Goal: Find specific fact: Find specific fact

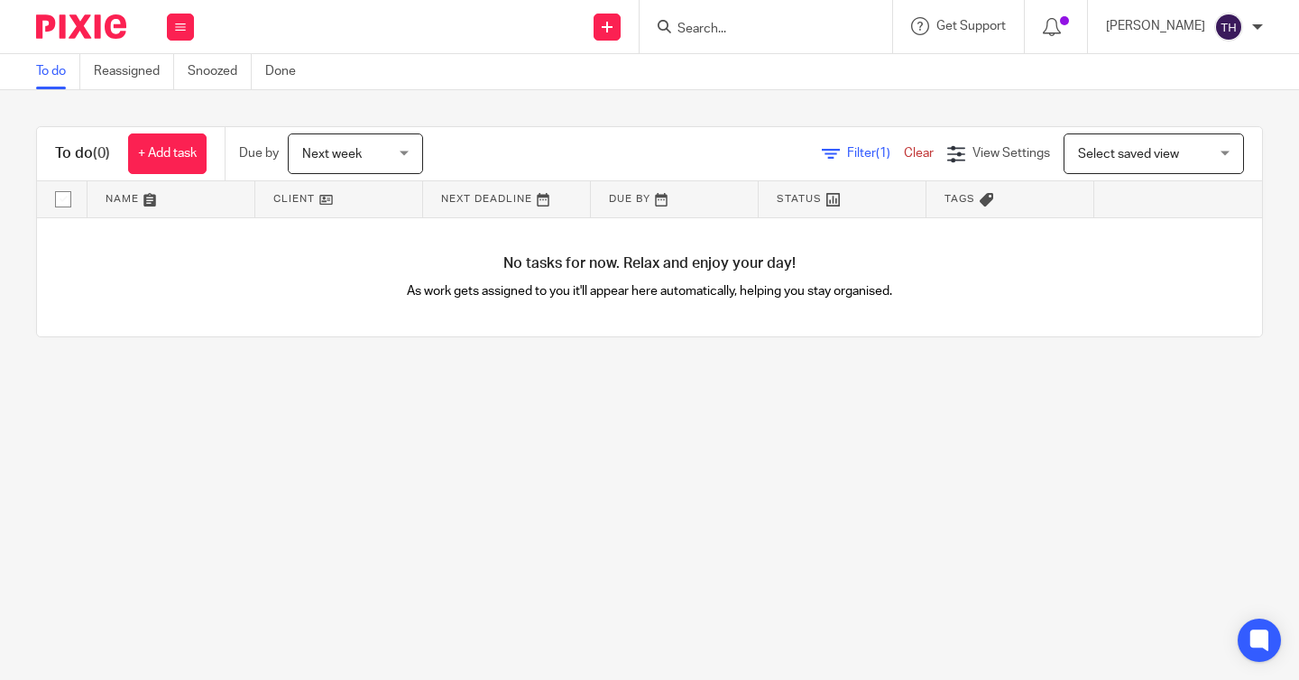
click at [811, 32] on input "Search" at bounding box center [757, 30] width 162 height 16
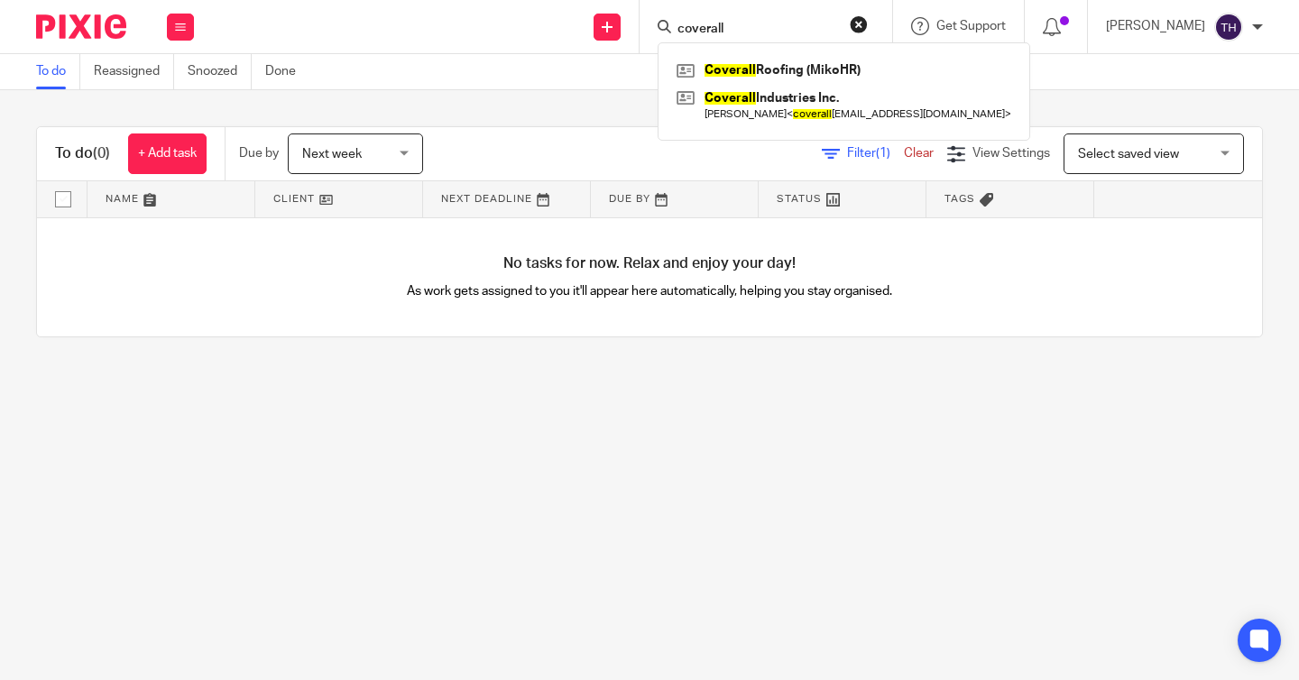
type input "coverall"
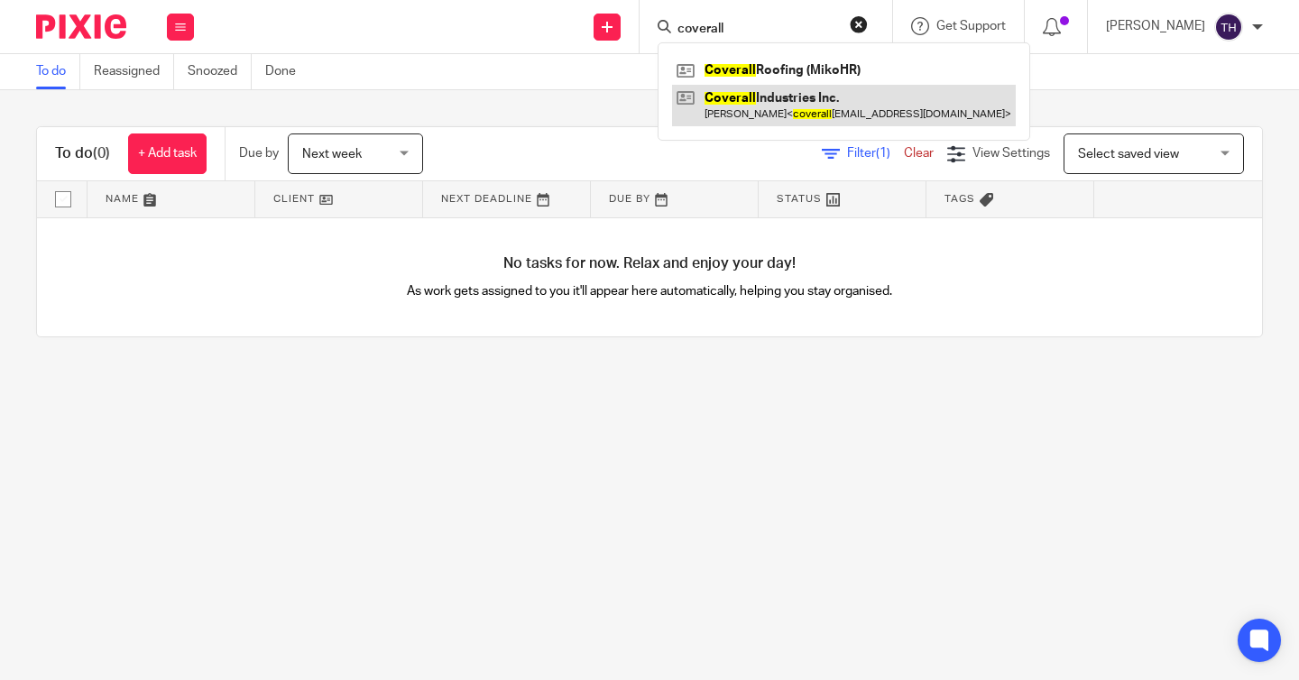
click at [787, 112] on link at bounding box center [844, 105] width 344 height 41
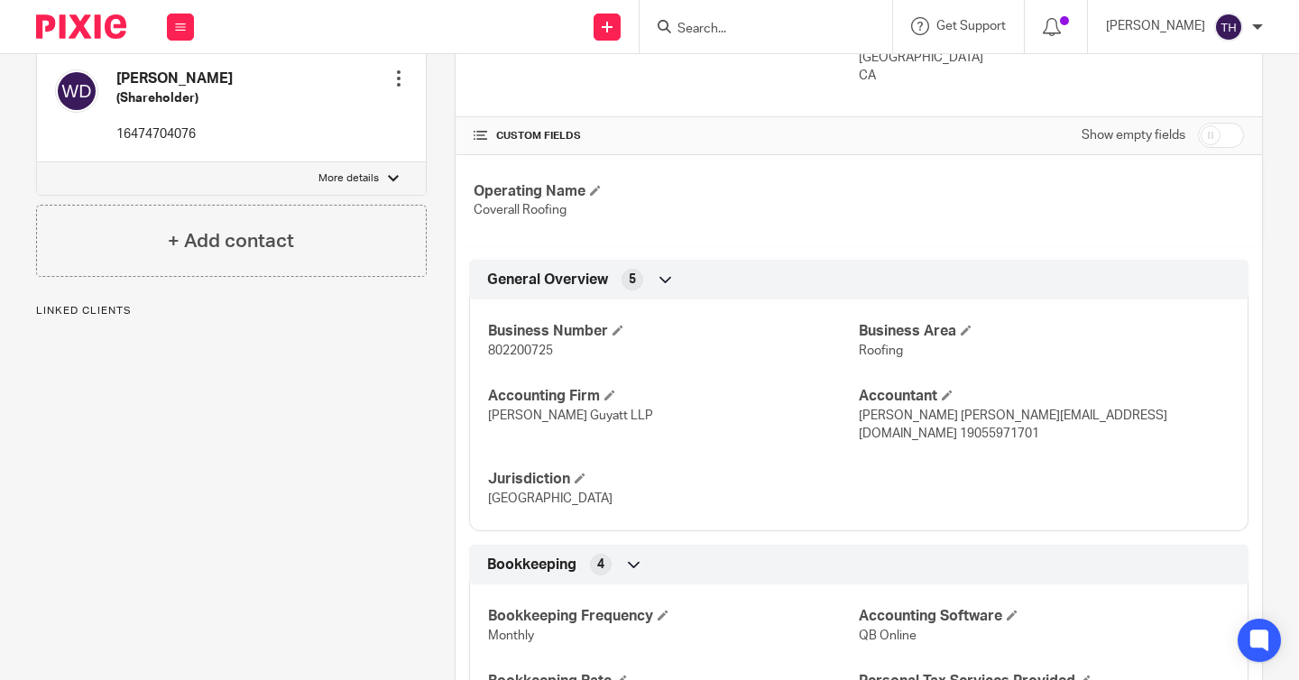
scroll to position [376, 0]
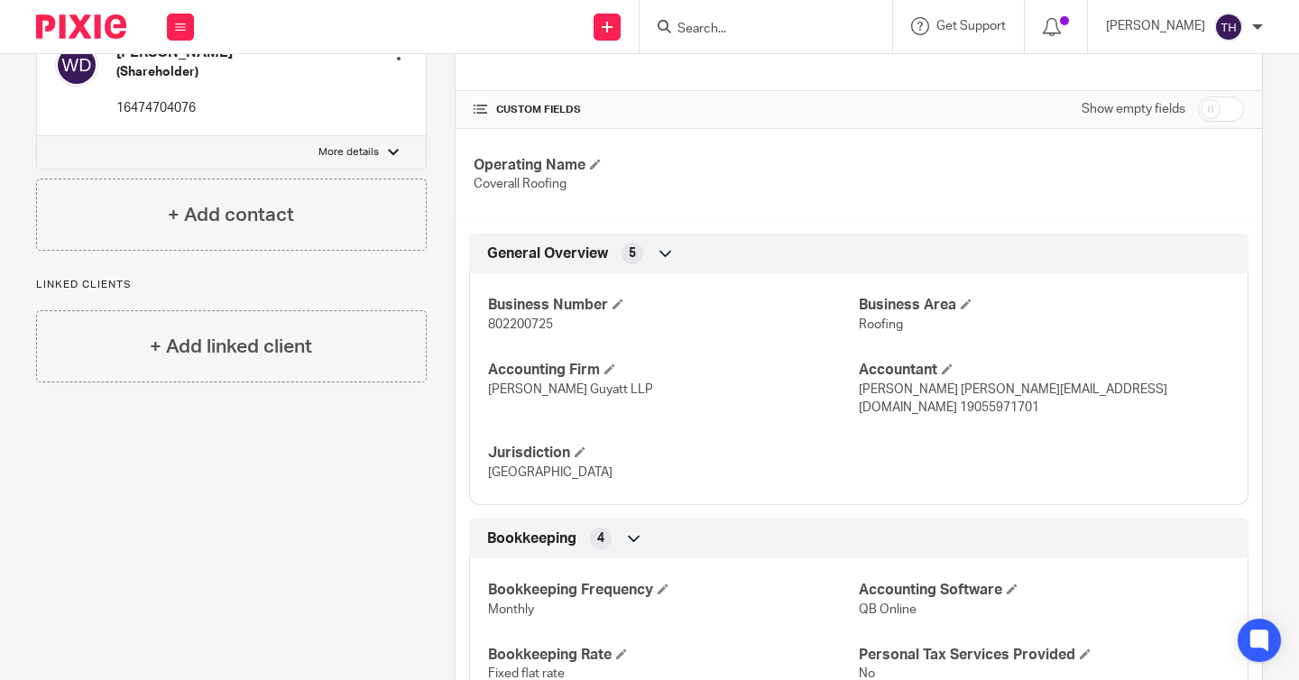
click at [525, 327] on span "802200725" at bounding box center [520, 324] width 65 height 13
copy span "802200725"
click at [801, 41] on div at bounding box center [765, 26] width 253 height 53
click at [800, 37] on div at bounding box center [765, 26] width 253 height 53
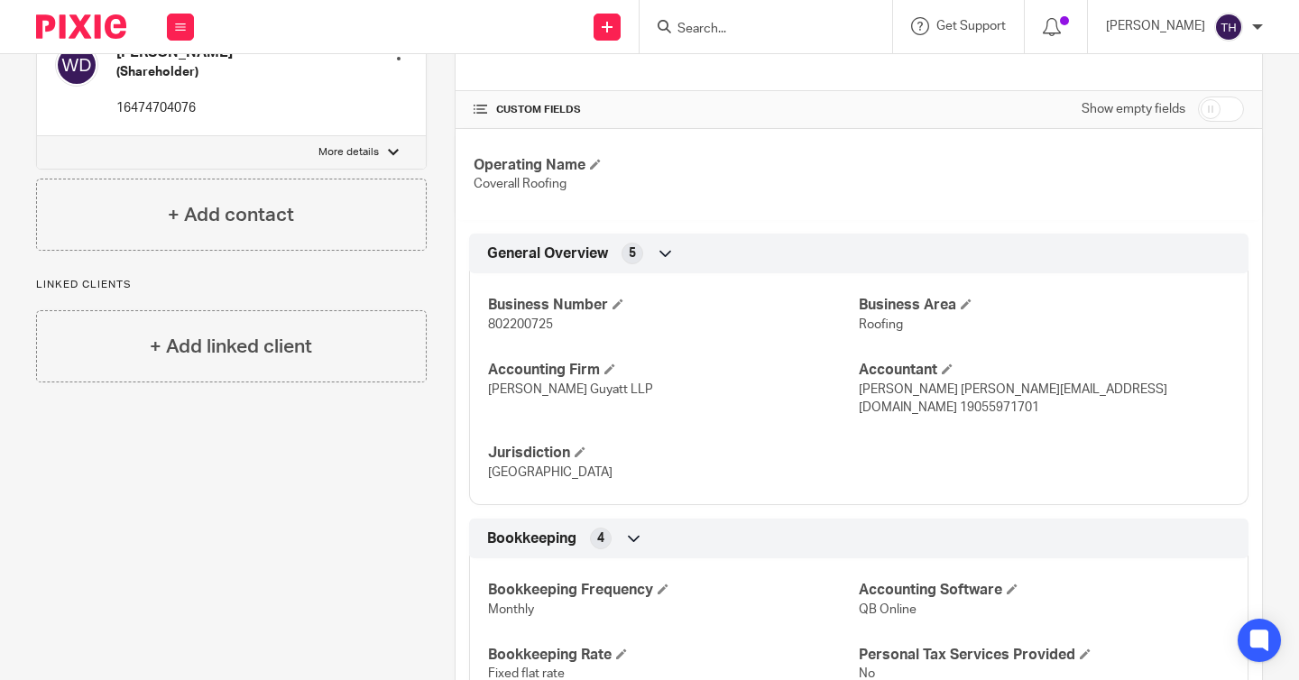
click at [790, 31] on input "Search" at bounding box center [757, 30] width 162 height 16
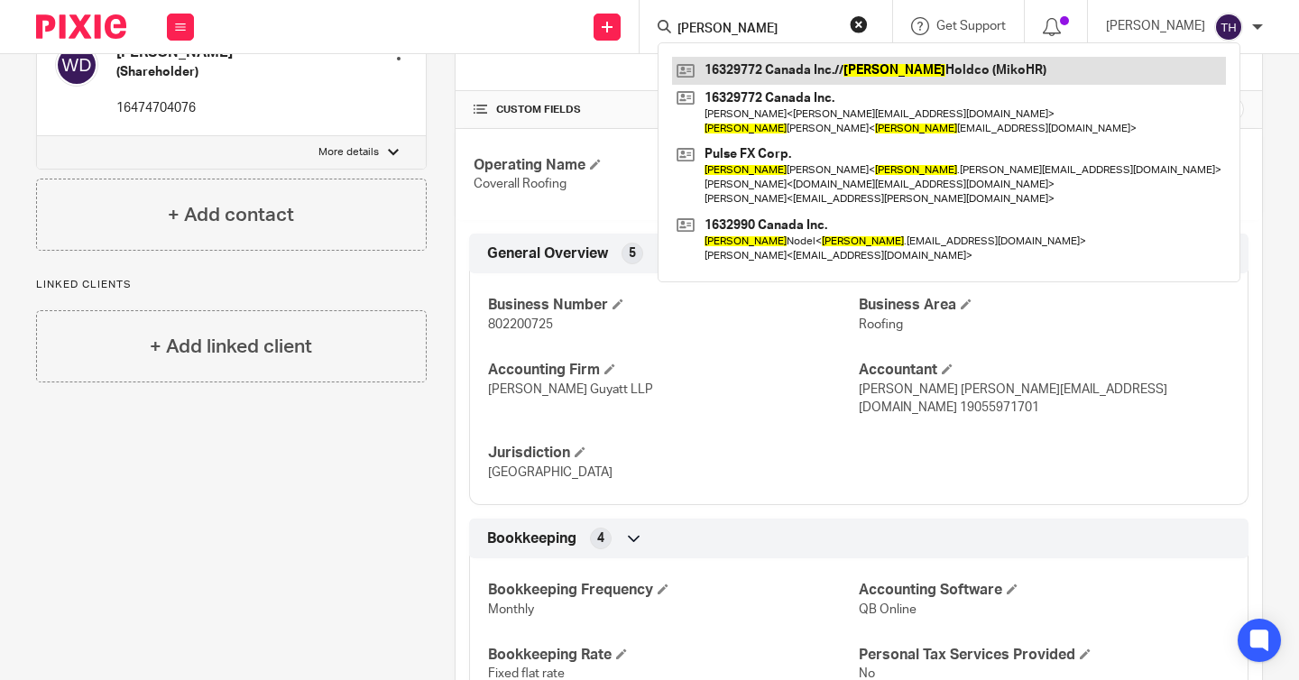
type input "shane"
click at [806, 70] on link at bounding box center [949, 70] width 554 height 27
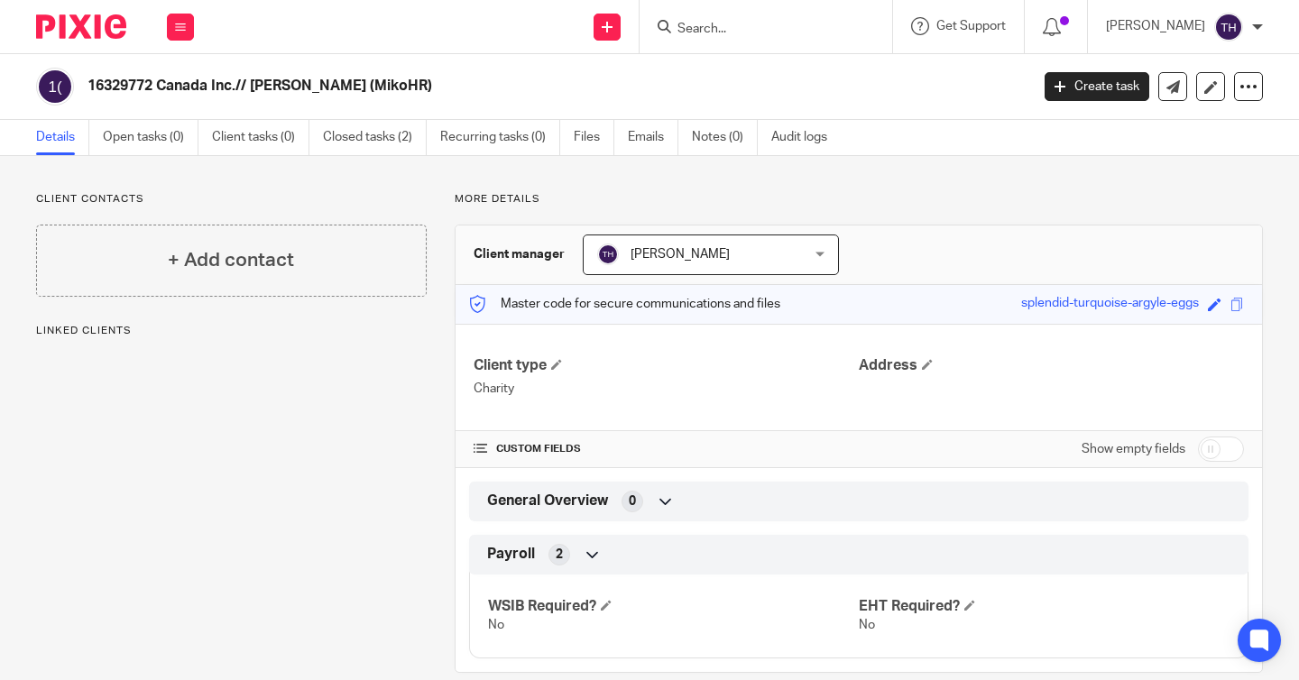
click at [761, 35] on input "Search" at bounding box center [757, 30] width 162 height 16
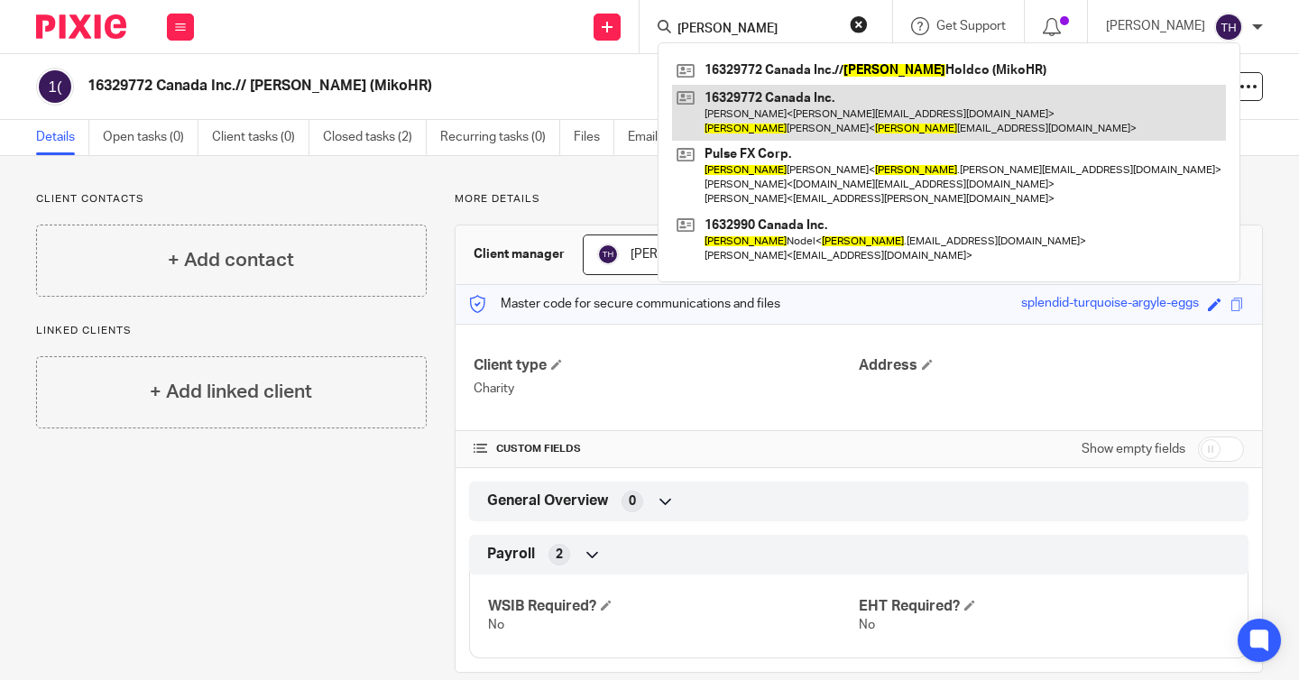
type input "[PERSON_NAME]"
click at [767, 102] on link at bounding box center [949, 113] width 554 height 56
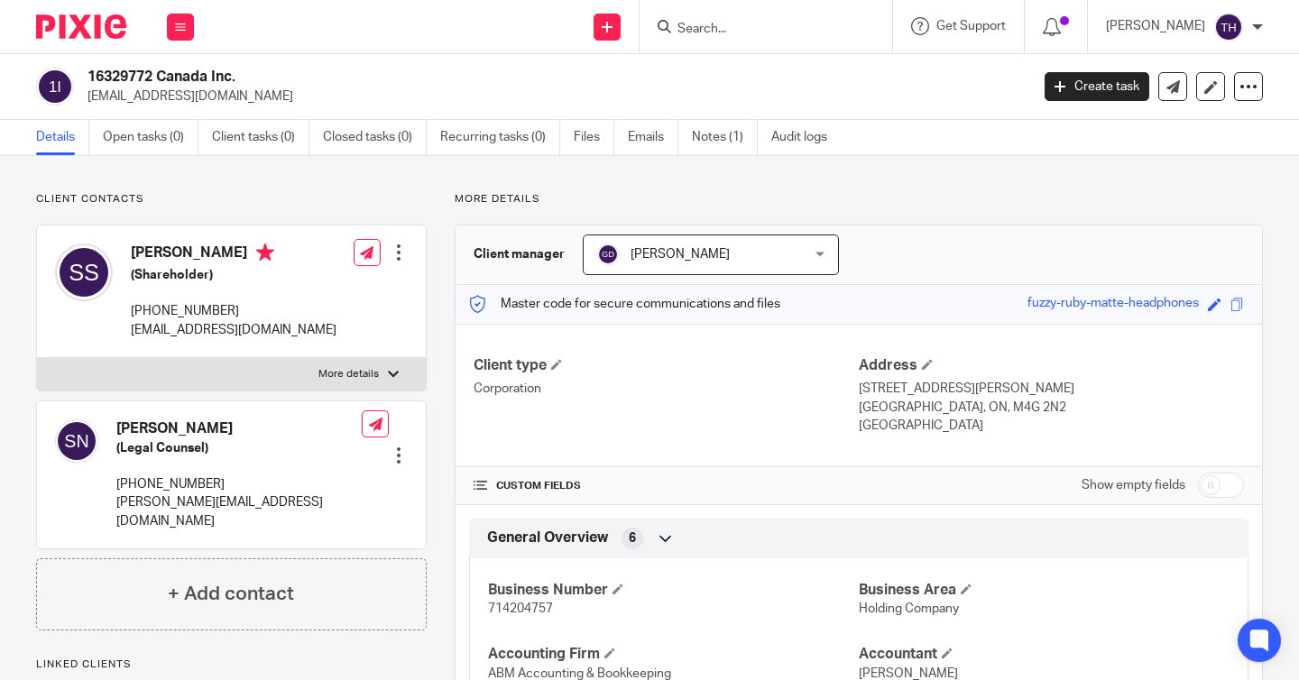
click at [506, 611] on span "714204757" at bounding box center [520, 608] width 65 height 13
copy span "714204757"
click at [722, 31] on input "Search" at bounding box center [757, 30] width 162 height 16
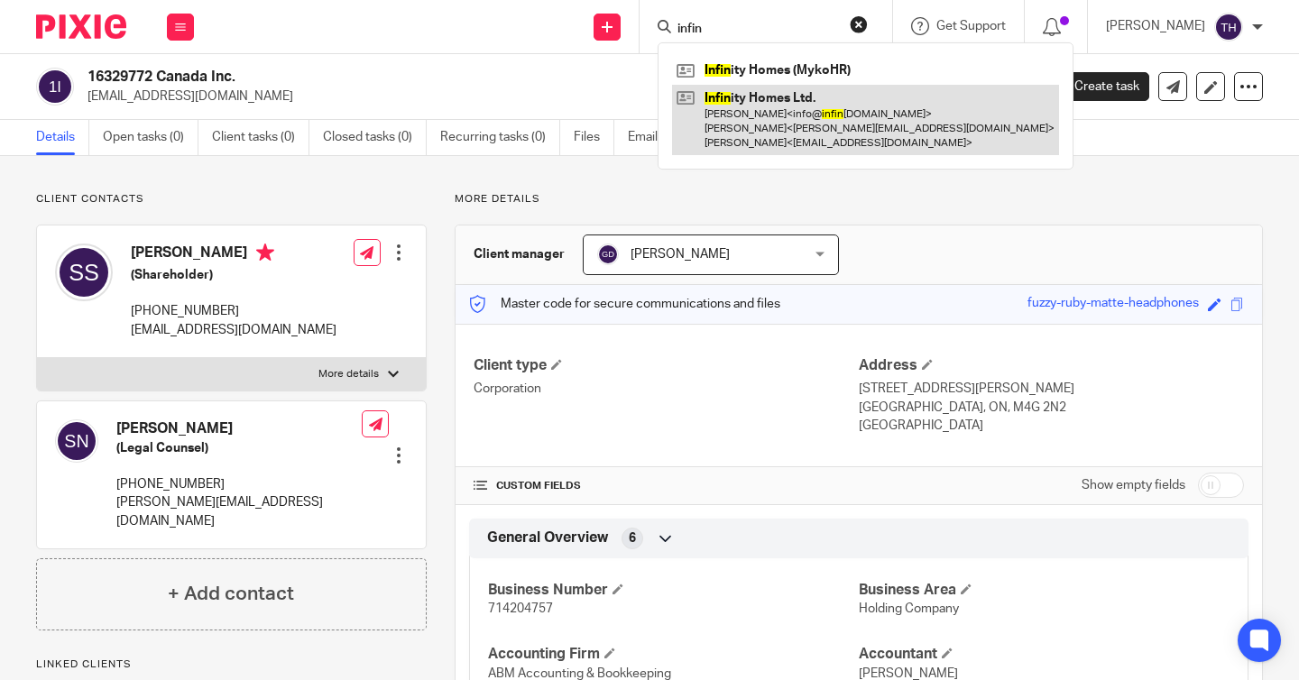
type input "infin"
click at [757, 108] on link at bounding box center [865, 120] width 387 height 71
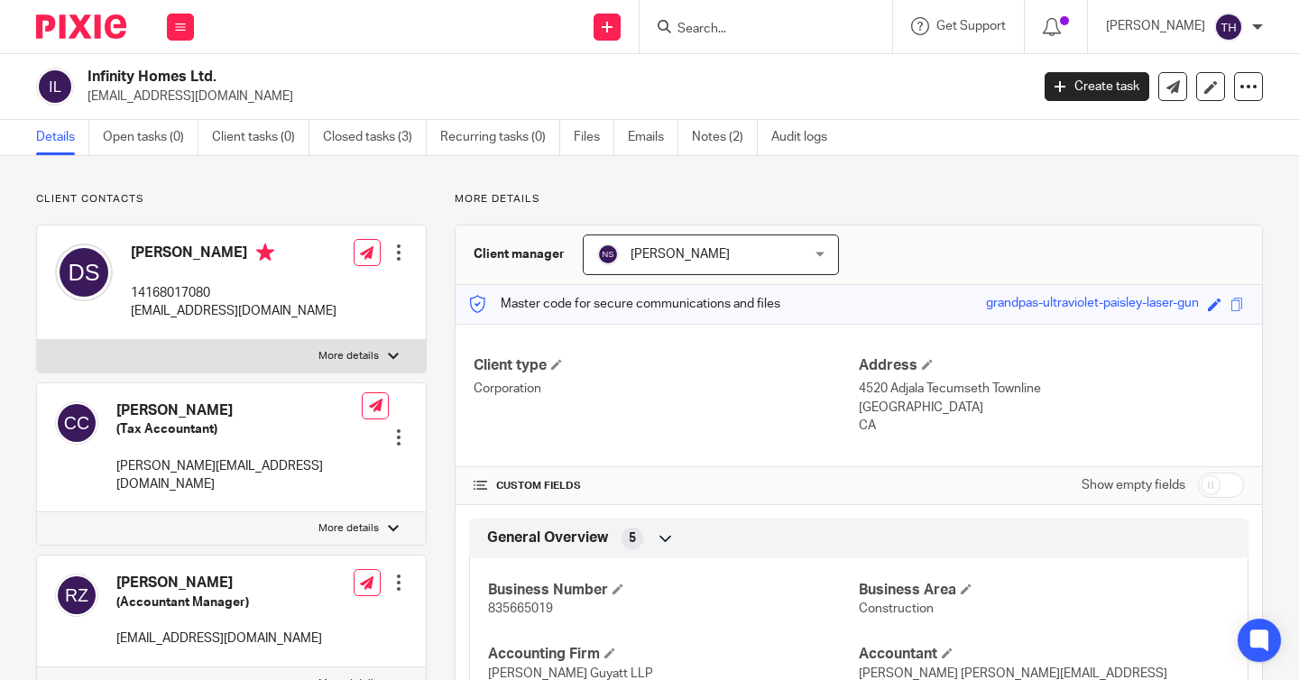
scroll to position [107, 0]
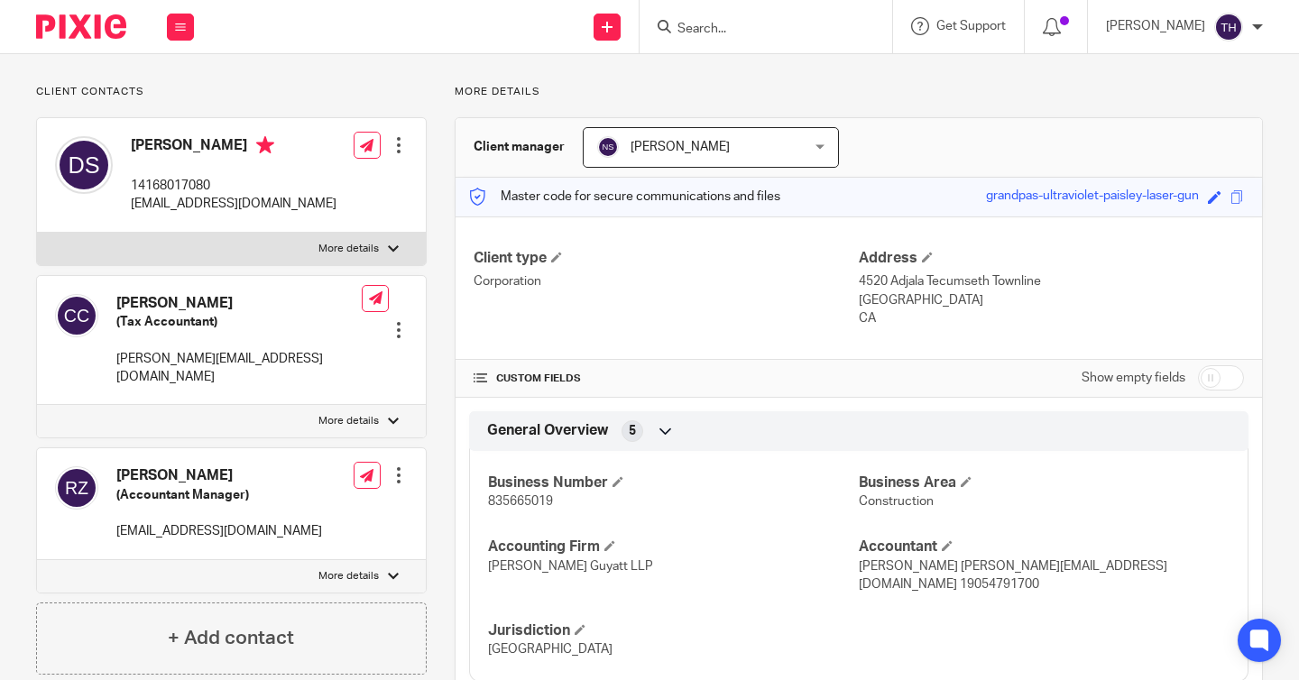
click at [509, 498] on span "835665019" at bounding box center [520, 501] width 65 height 13
copy span "835665019"
click at [796, 43] on div at bounding box center [765, 26] width 253 height 53
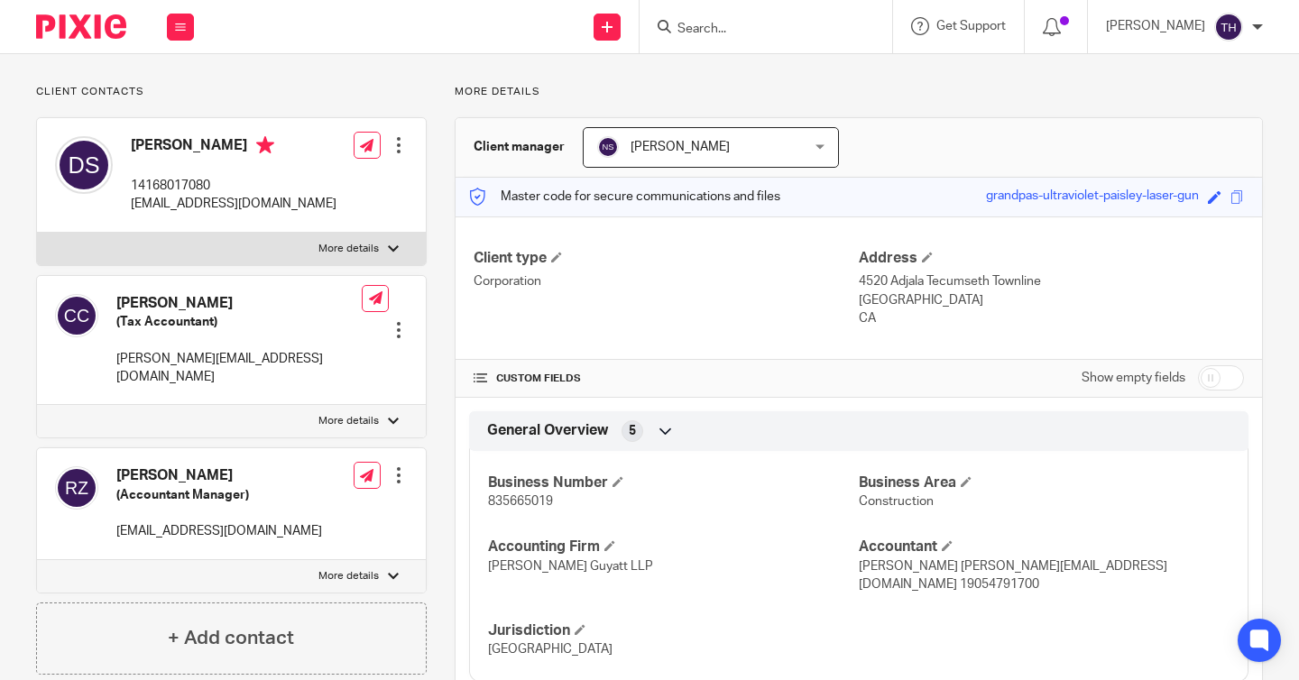
click at [794, 34] on input "Search" at bounding box center [757, 30] width 162 height 16
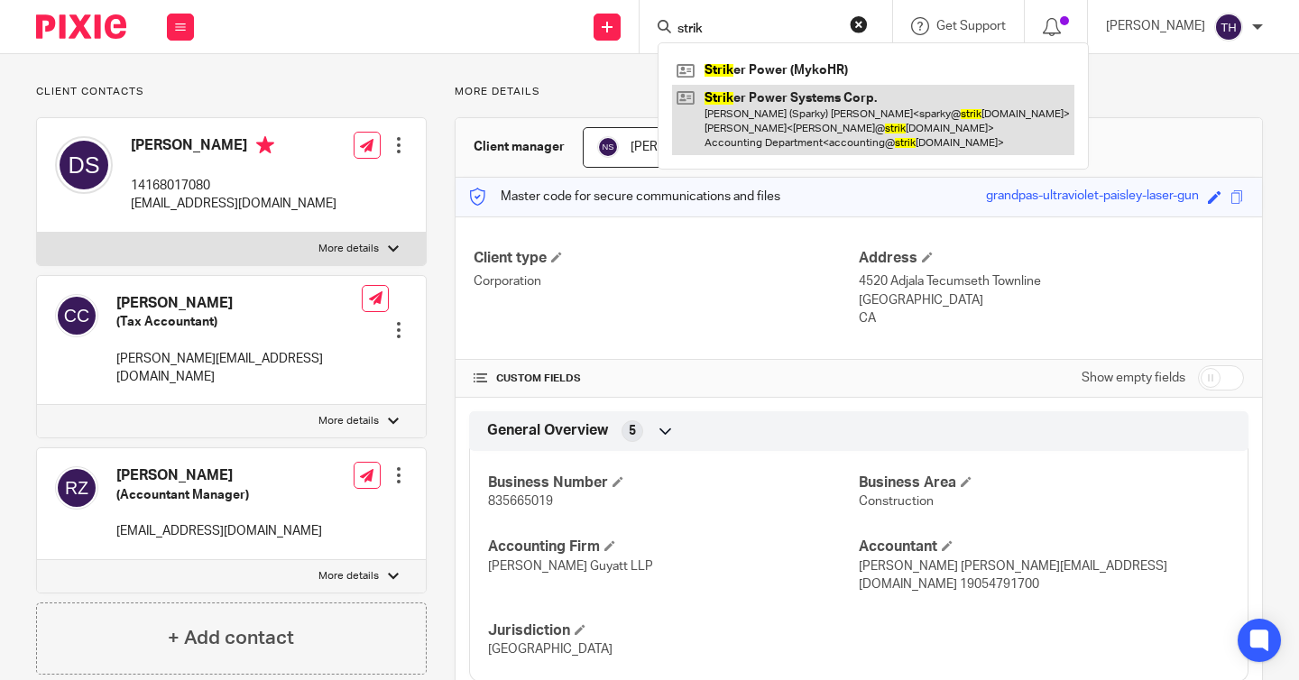
type input "strik"
click at [775, 122] on link at bounding box center [873, 120] width 402 height 71
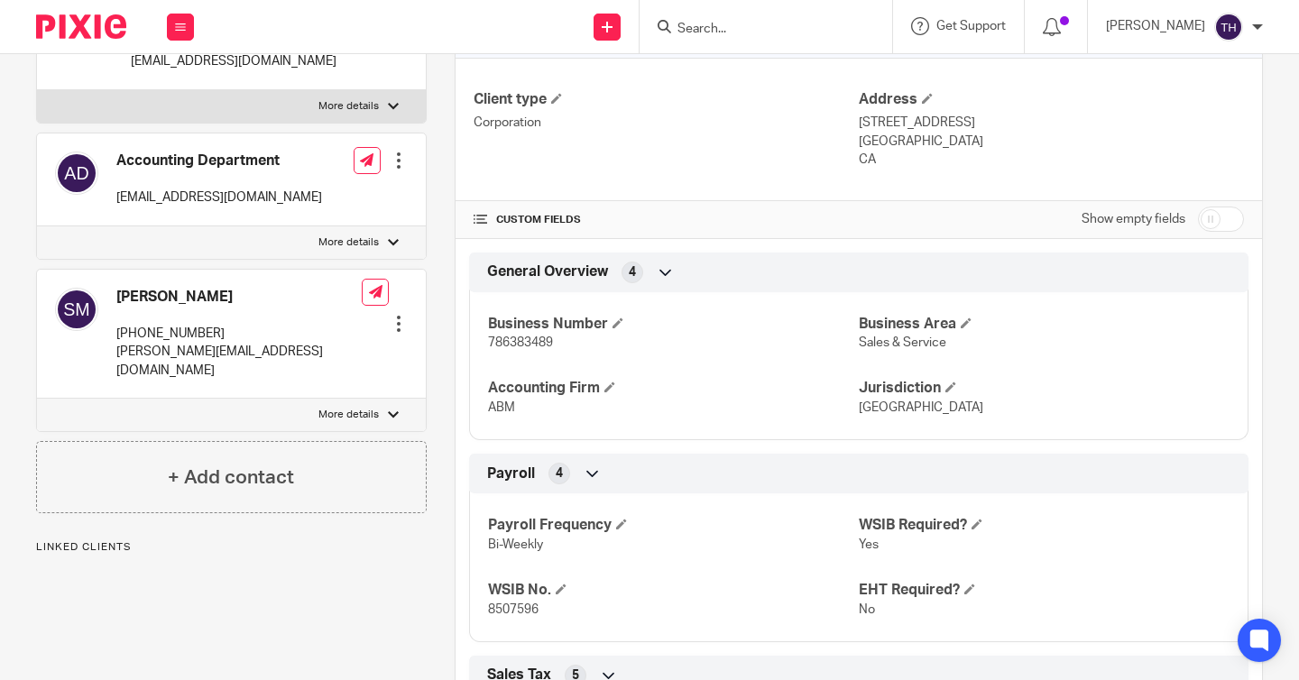
scroll to position [299, 0]
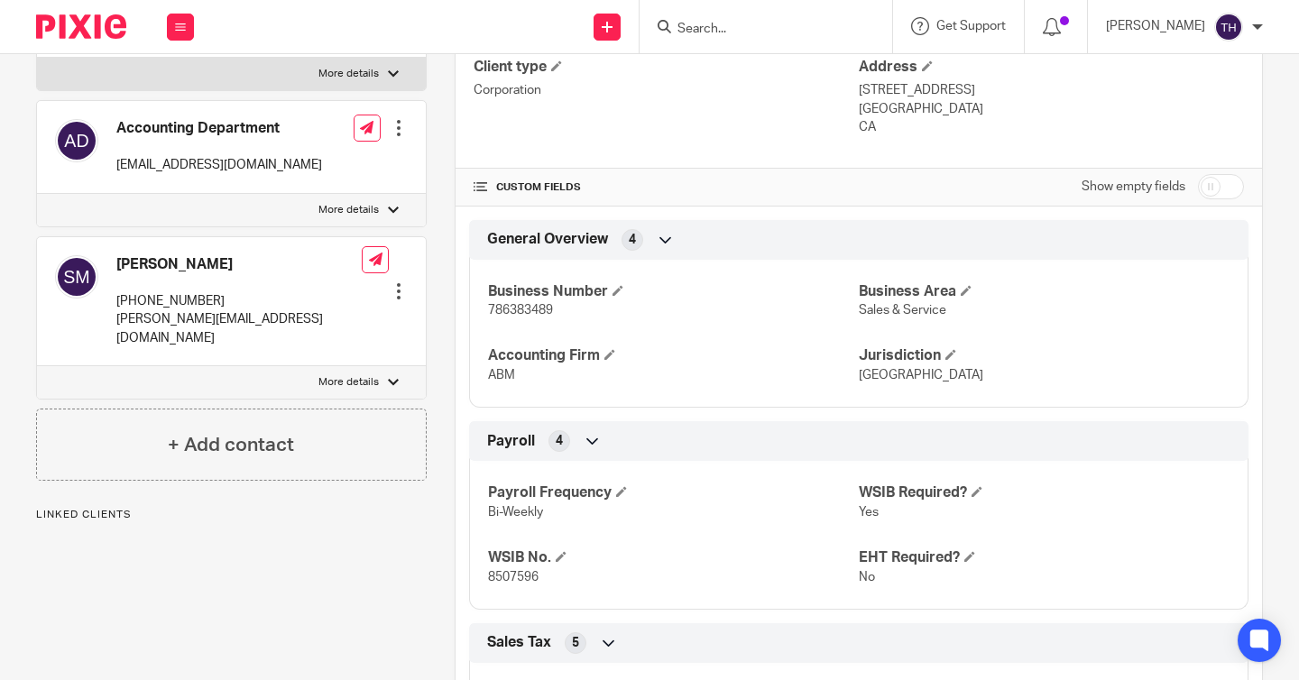
click at [515, 314] on span "786383489" at bounding box center [520, 310] width 65 height 13
copy span "786383489"
click at [744, 26] on input "Search" at bounding box center [757, 30] width 162 height 16
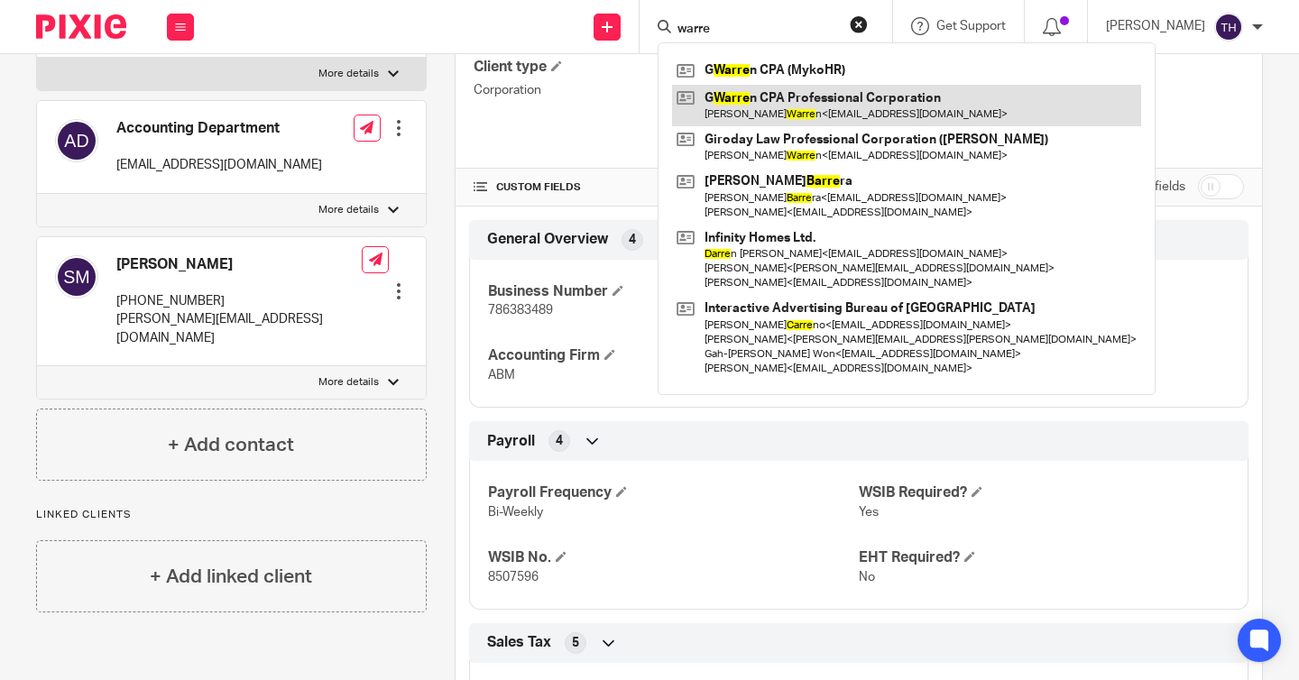
type input "warre"
click at [779, 111] on link at bounding box center [906, 105] width 469 height 41
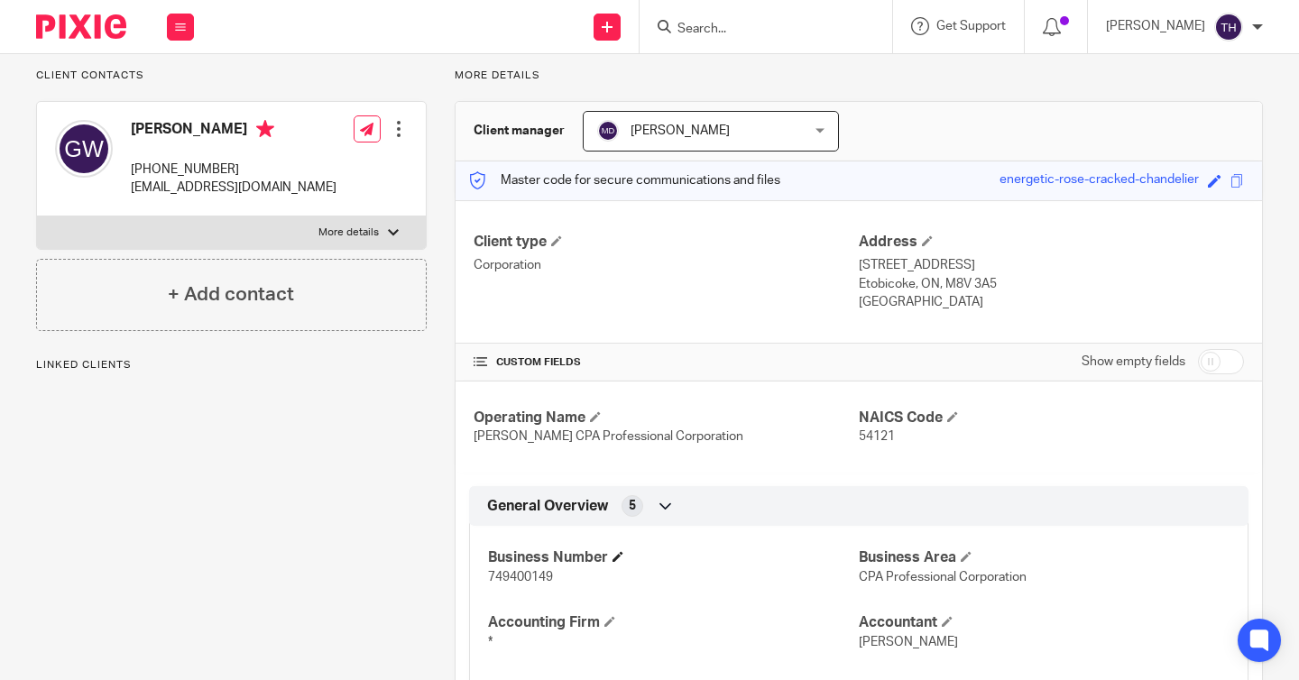
scroll to position [126, 0]
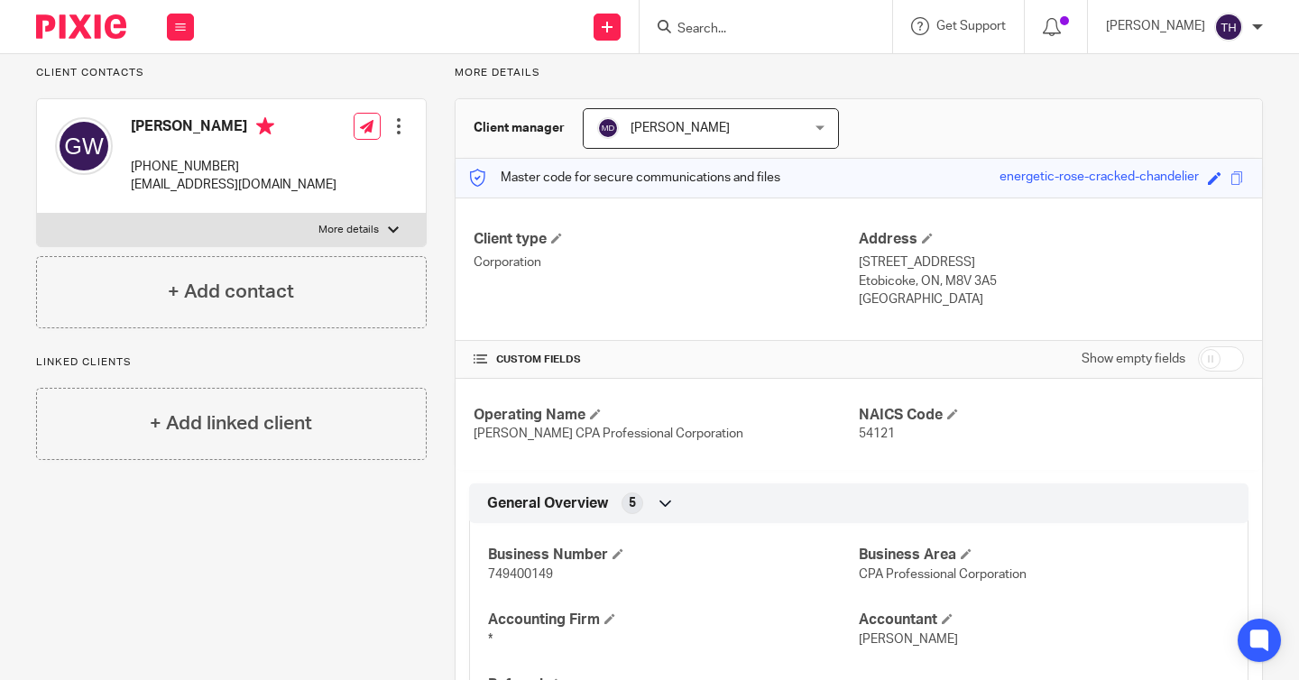
click at [509, 568] on span "749400149" at bounding box center [520, 574] width 65 height 13
copy span "749400149"
click at [739, 27] on input "Search" at bounding box center [757, 30] width 162 height 16
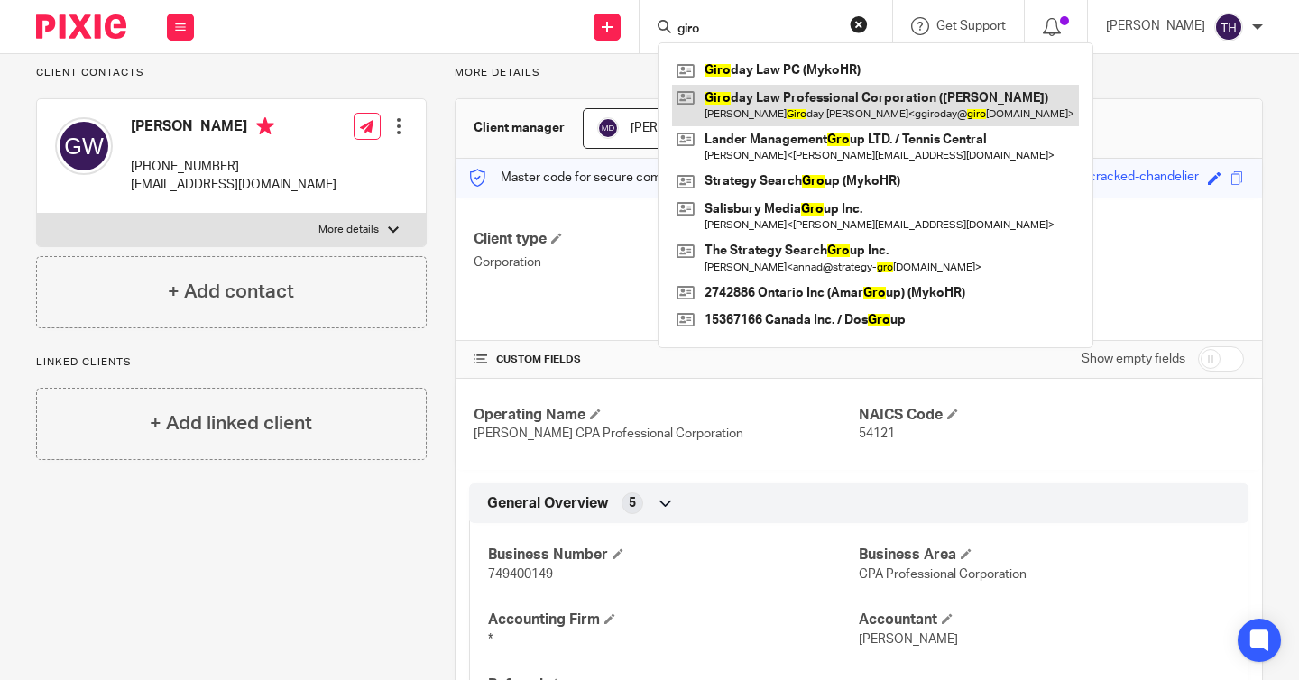
type input "giro"
click at [756, 111] on link at bounding box center [875, 105] width 407 height 41
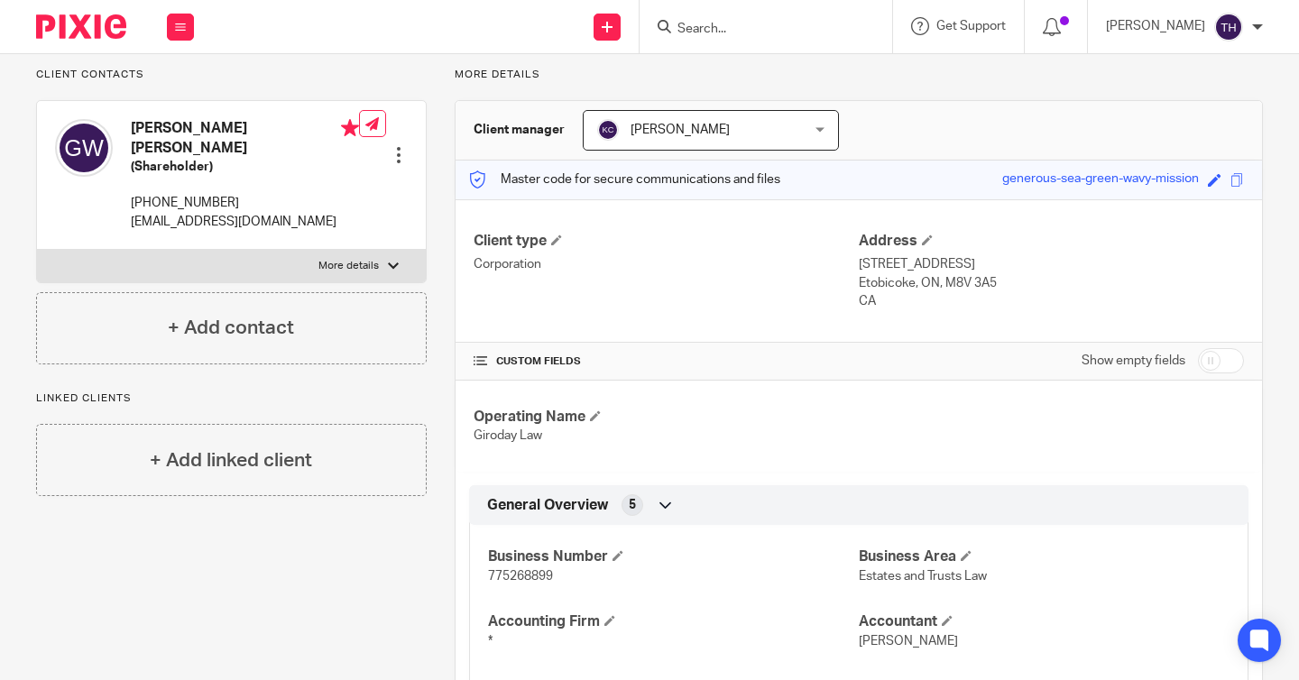
scroll to position [125, 0]
click at [527, 582] on span "775268899" at bounding box center [520, 575] width 65 height 13
copy span "775268899"
click at [727, 22] on input "Search" at bounding box center [757, 30] width 162 height 16
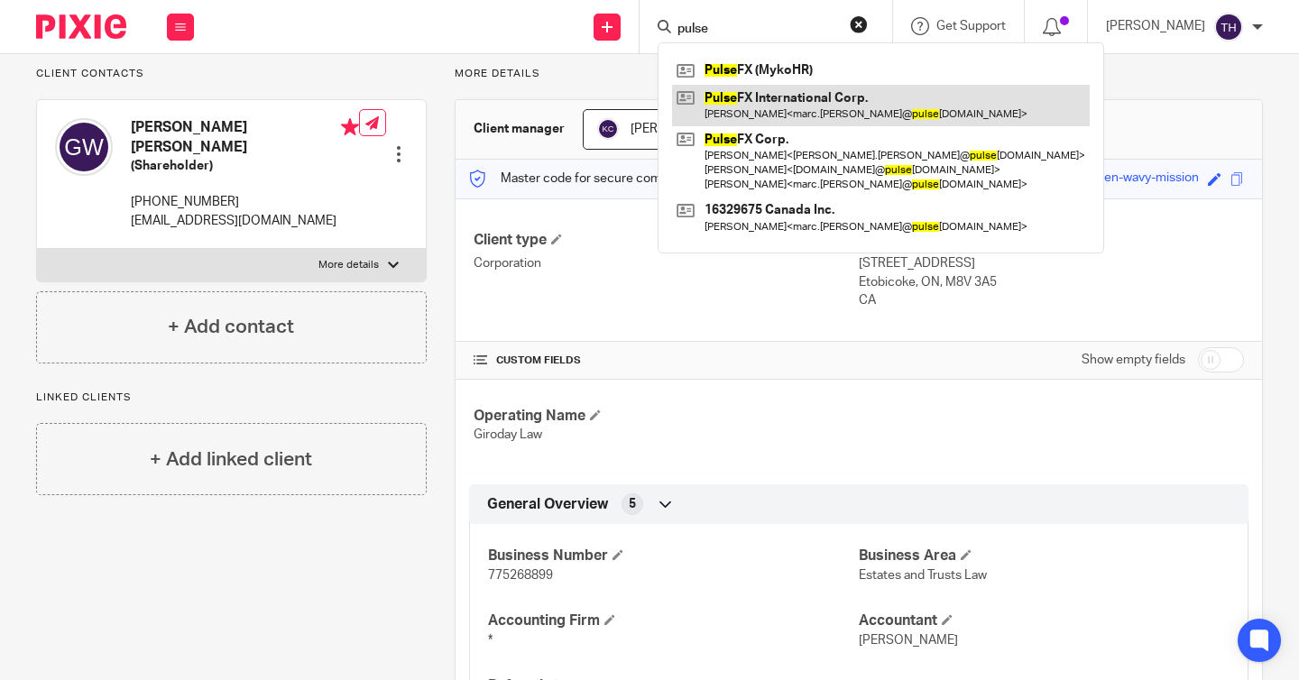
type input "pulse"
click at [776, 115] on link at bounding box center [881, 105] width 418 height 41
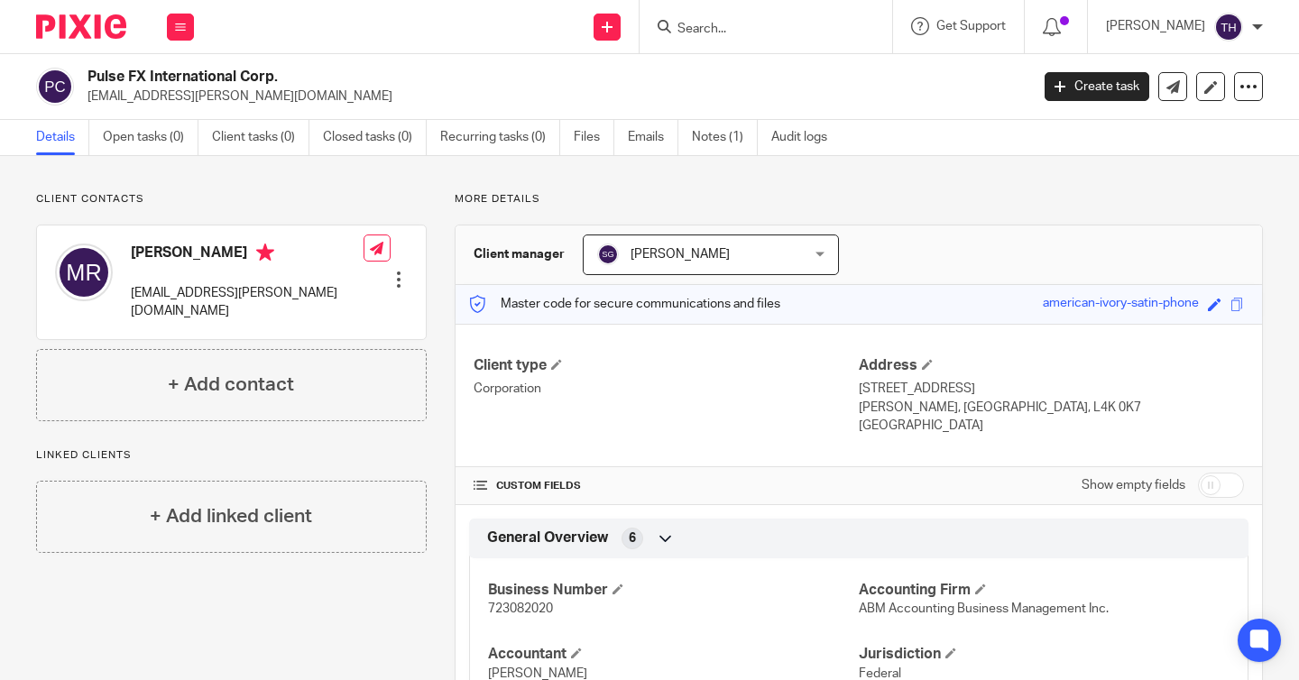
click at [758, 38] on div at bounding box center [765, 26] width 253 height 53
click at [750, 15] on form at bounding box center [772, 26] width 192 height 23
click at [756, 32] on input "Search" at bounding box center [757, 30] width 162 height 16
type input "u"
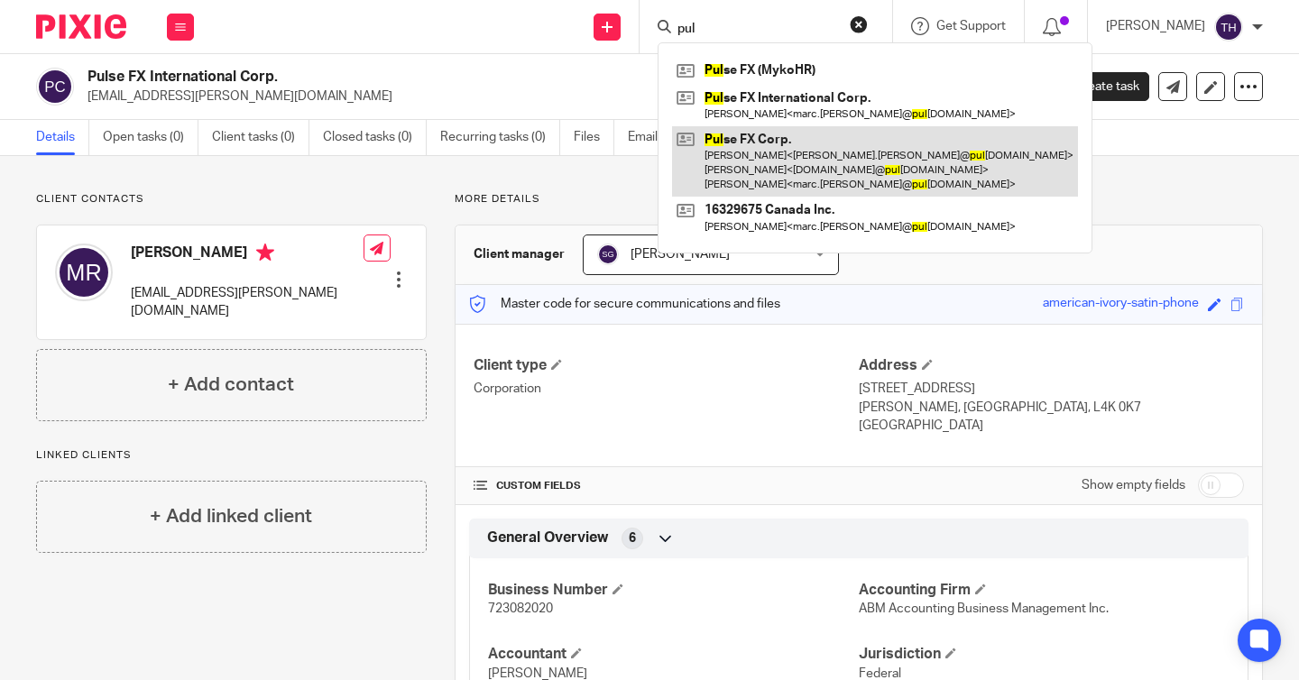
type input "pul"
click at [778, 150] on link at bounding box center [875, 161] width 406 height 71
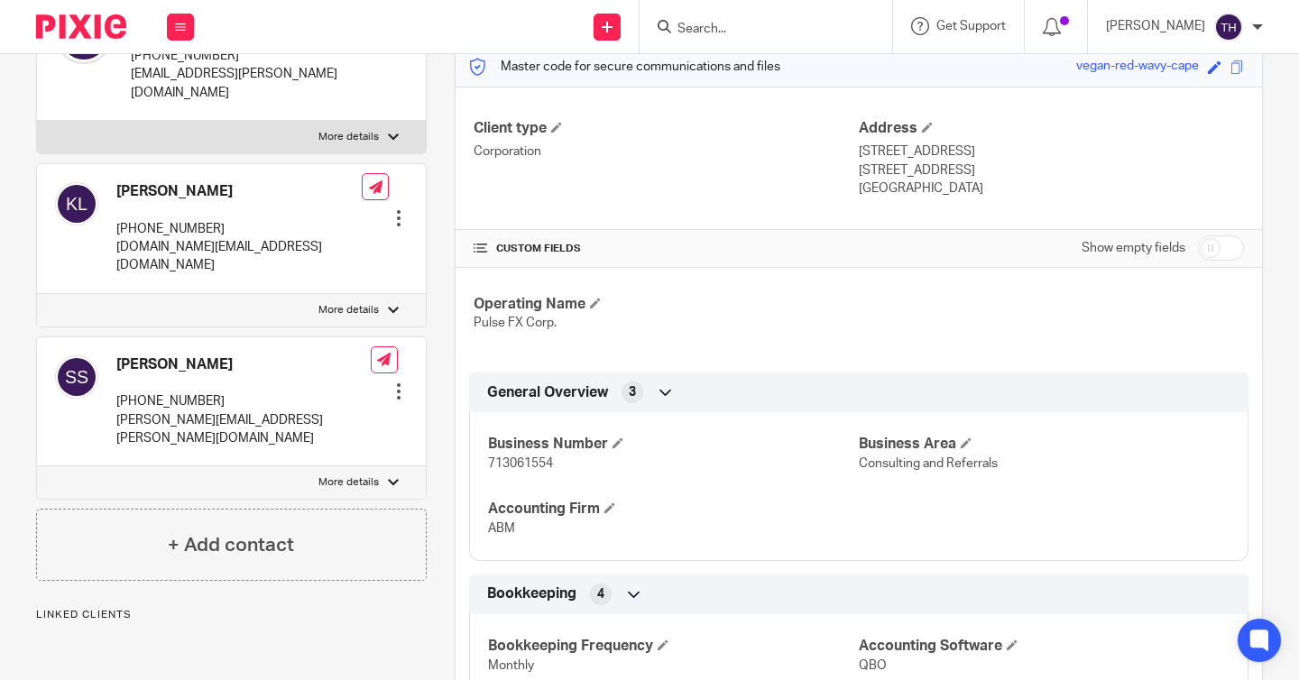
scroll to position [239, 0]
click at [506, 460] on span "713061554" at bounding box center [520, 461] width 65 height 13
copy span "713061554"
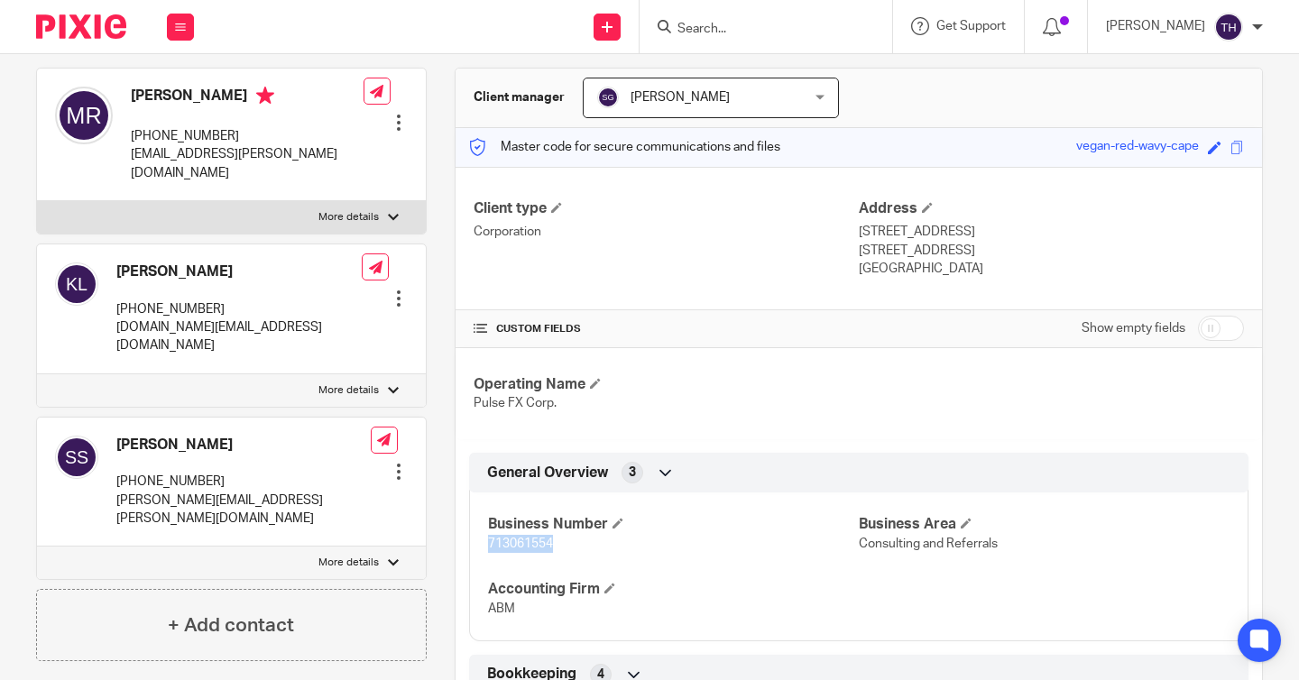
scroll to position [81, 0]
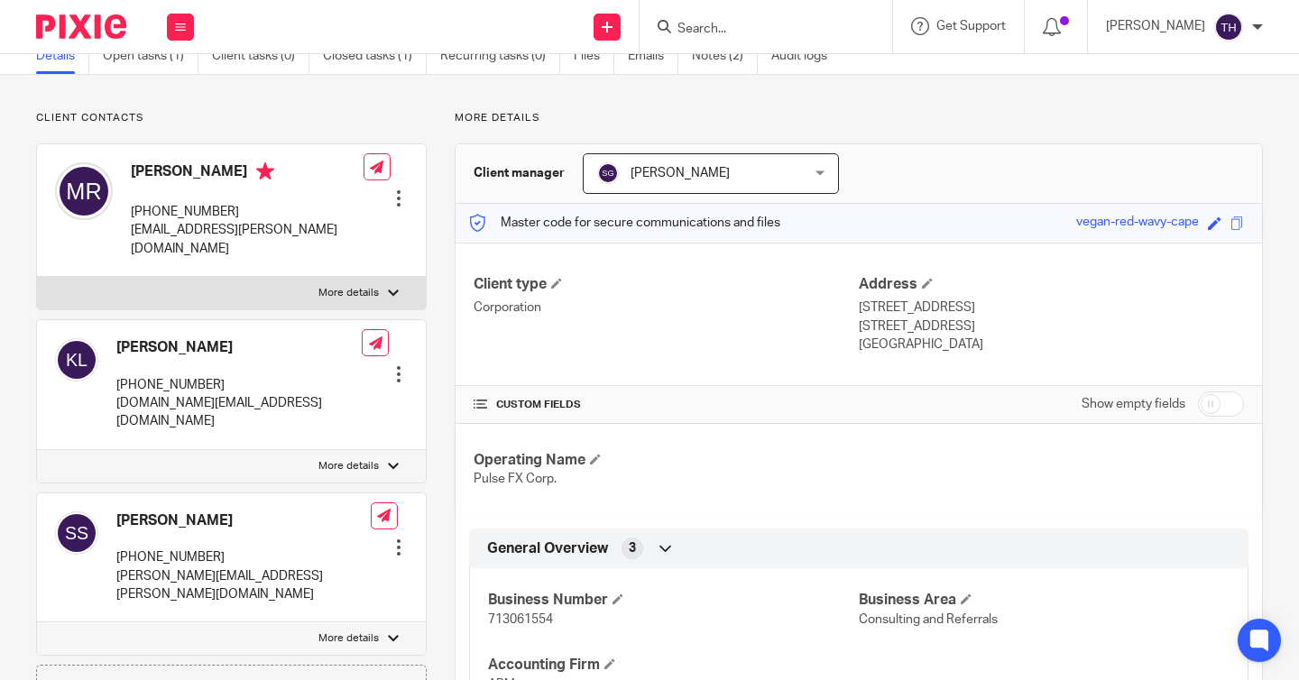
click at [797, 29] on input "Search" at bounding box center [757, 30] width 162 height 16
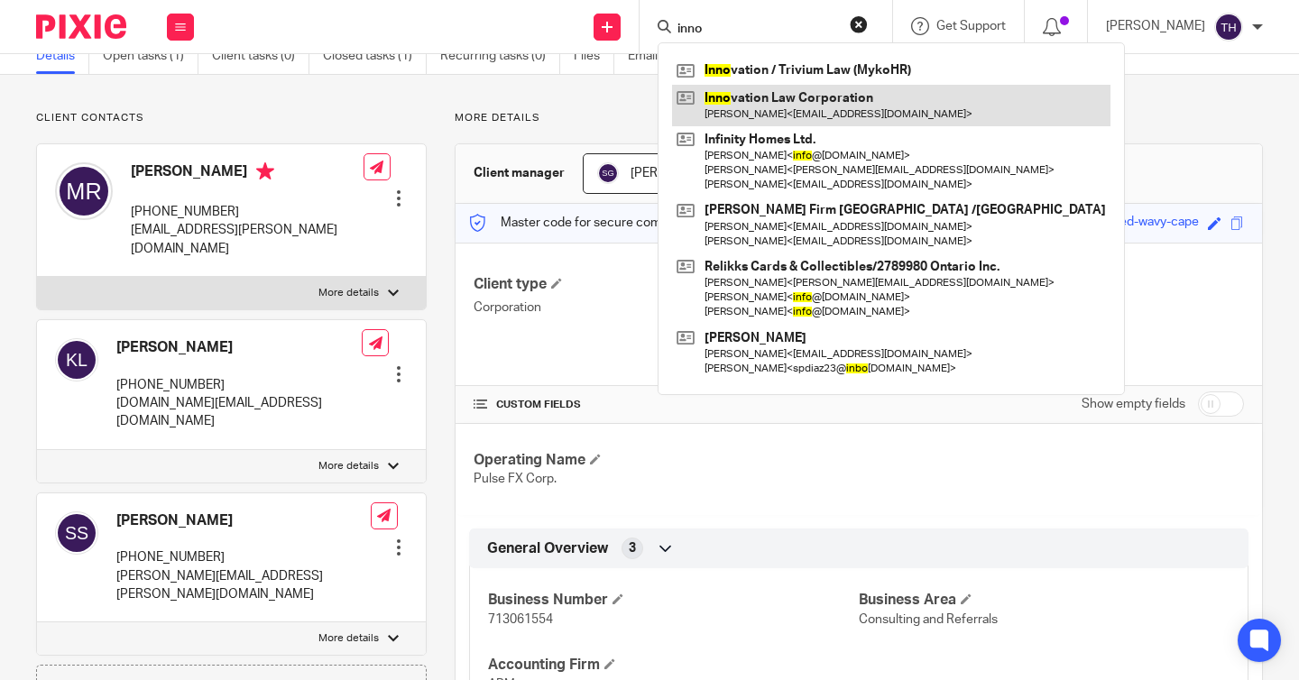
type input "inno"
click at [838, 110] on link at bounding box center [891, 105] width 438 height 41
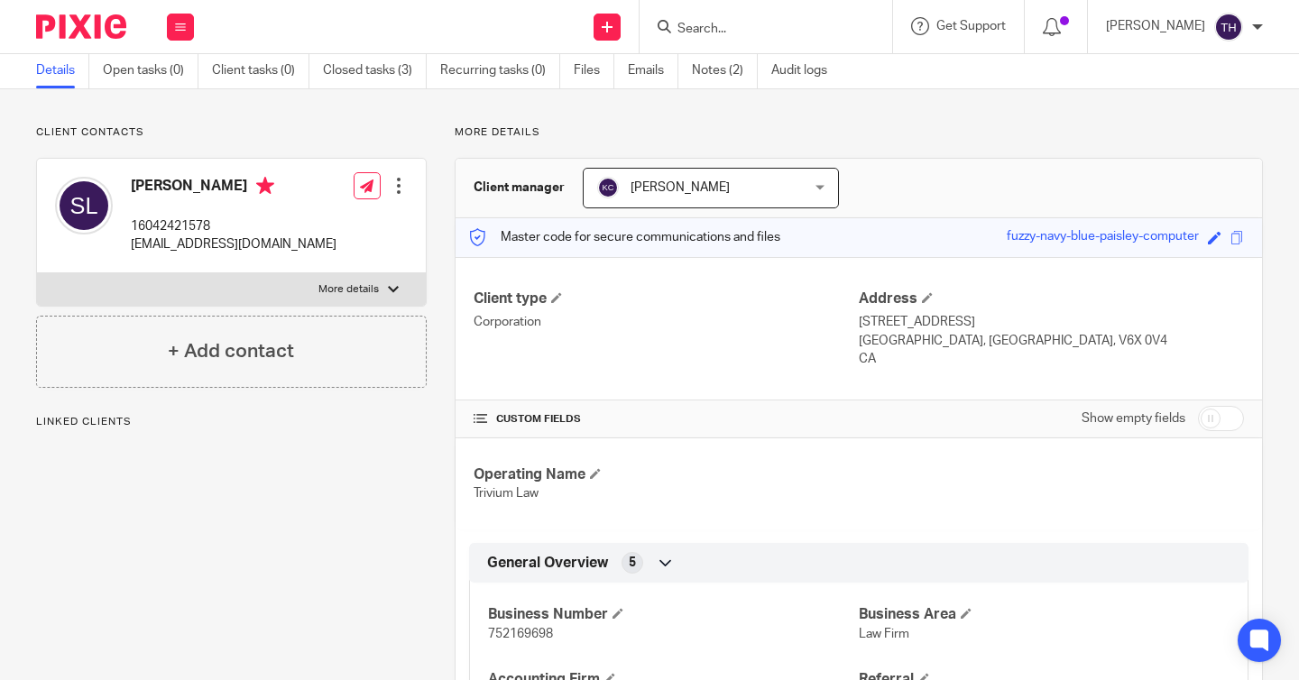
scroll to position [68, 0]
click at [516, 634] on span "752169698" at bounding box center [520, 633] width 65 height 13
copy span "752169698"
